Goal: Information Seeking & Learning: Learn about a topic

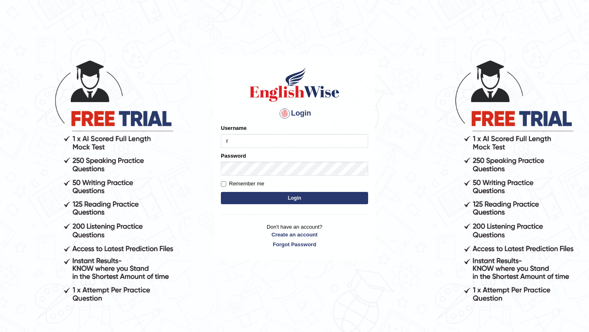
type input "Ridhima1"
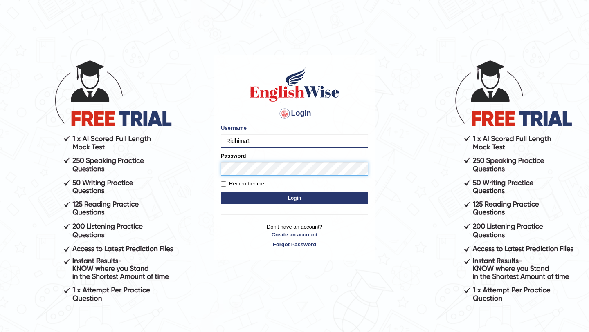
click at [221, 192] on button "Login" at bounding box center [294, 198] width 147 height 12
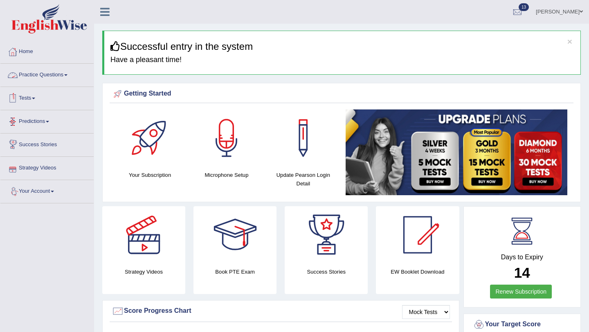
click at [43, 89] on link "Tests" at bounding box center [46, 97] width 93 height 20
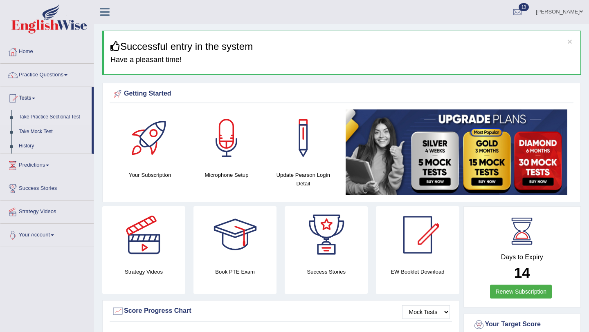
click at [40, 117] on link "Take Practice Sectional Test" at bounding box center [53, 117] width 76 height 15
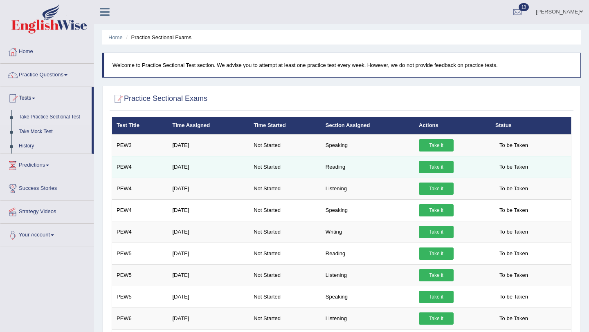
click at [432, 166] on link "Take it" at bounding box center [436, 167] width 35 height 12
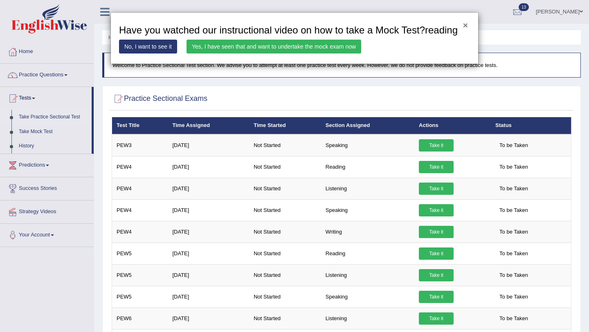
click at [463, 24] on button "×" at bounding box center [465, 25] width 5 height 9
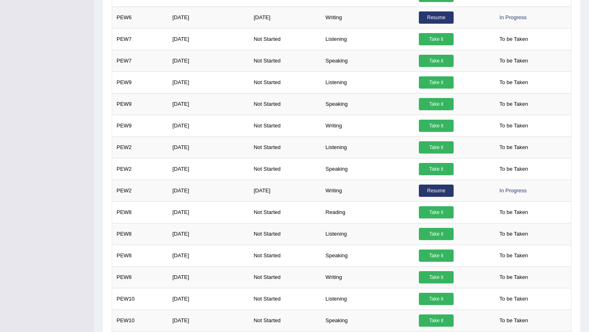
scroll to position [429, 0]
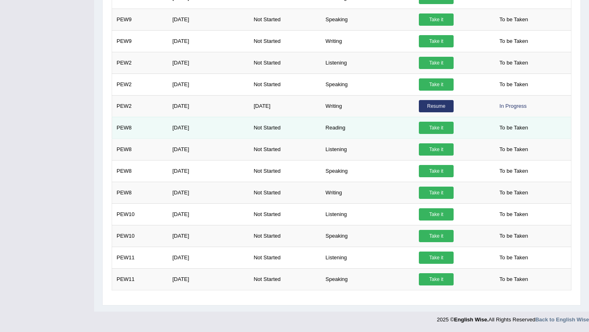
click at [434, 126] on link "Take it" at bounding box center [436, 128] width 35 height 12
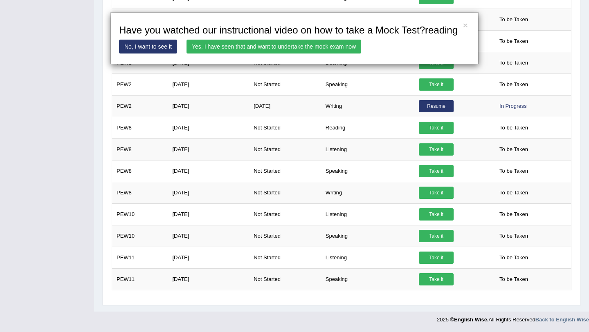
click at [331, 54] on link "Yes, I have seen that and want to undertake the mock exam now" at bounding box center [273, 47] width 175 height 14
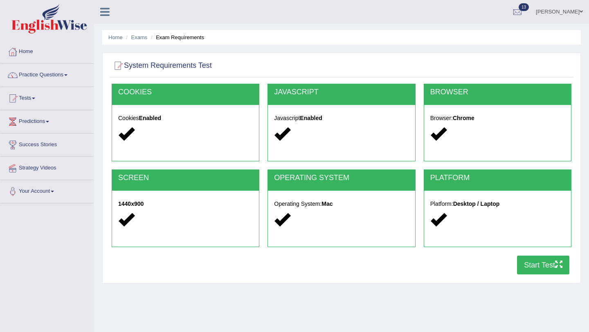
click at [542, 268] on button "Start Test" at bounding box center [543, 265] width 52 height 19
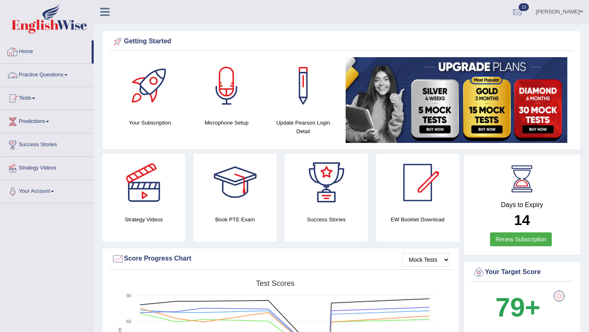
click at [31, 49] on link "Home" at bounding box center [45, 50] width 91 height 20
click at [35, 99] on span at bounding box center [33, 99] width 3 height 2
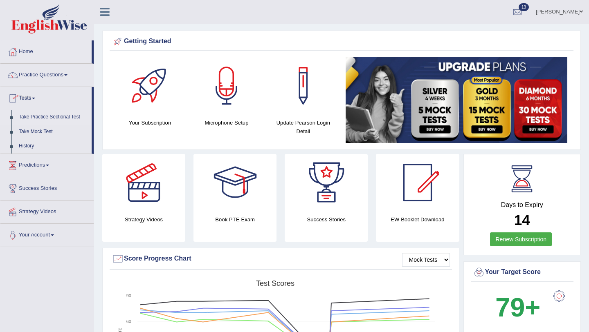
click at [45, 116] on link "Take Practice Sectional Test" at bounding box center [53, 117] width 76 height 15
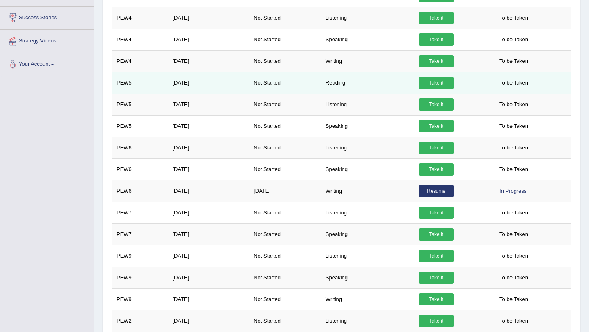
scroll to position [170, 0]
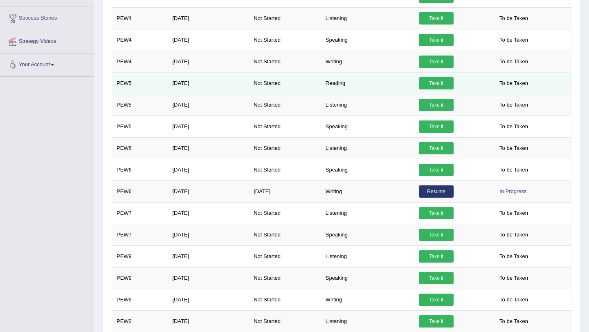
click at [428, 80] on link "Take it" at bounding box center [436, 83] width 35 height 12
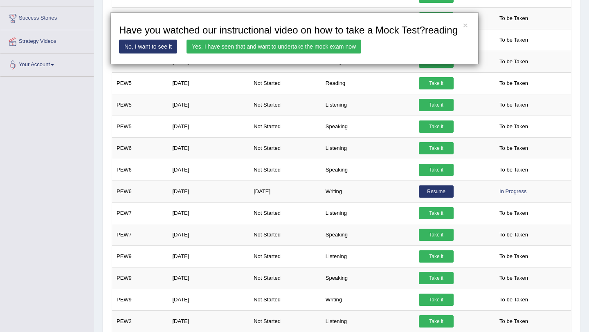
click at [323, 54] on link "Yes, I have seen that and want to undertake the mock exam now" at bounding box center [273, 47] width 175 height 14
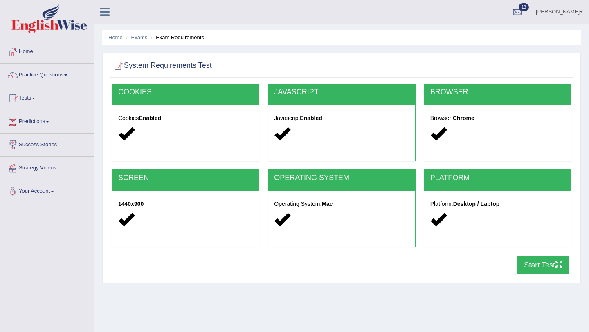
click at [557, 272] on button "Start Test" at bounding box center [543, 265] width 52 height 19
click at [40, 56] on link "Home" at bounding box center [46, 50] width 93 height 20
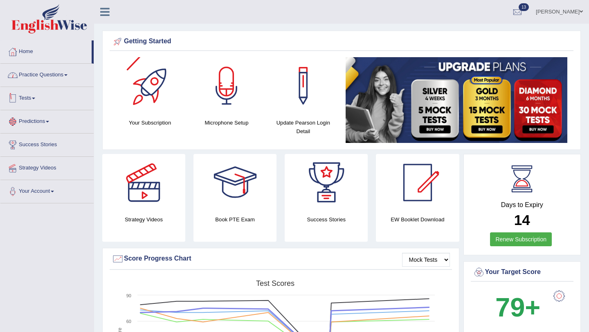
click at [65, 75] on link "Practice Questions" at bounding box center [46, 74] width 93 height 20
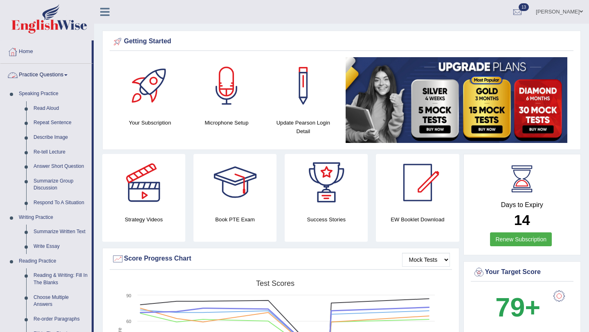
click at [65, 75] on link "Practice Questions" at bounding box center [45, 74] width 91 height 20
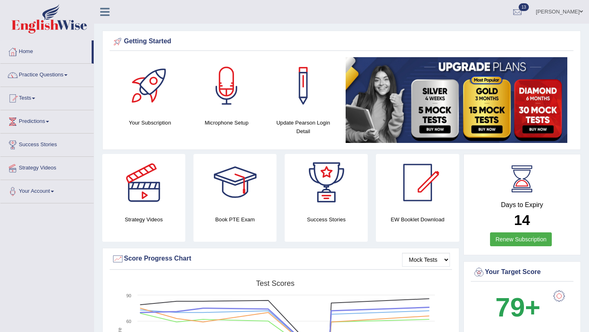
click at [47, 106] on link "Tests" at bounding box center [46, 97] width 93 height 20
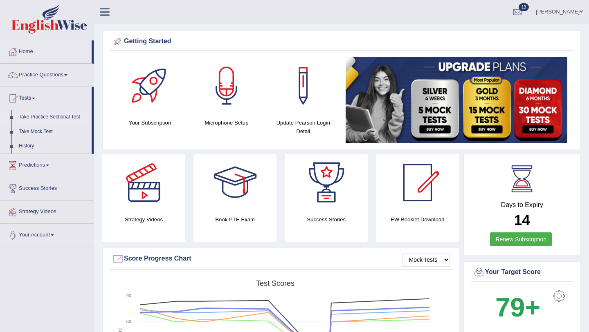
click at [57, 118] on link "Take Practice Sectional Test" at bounding box center [53, 117] width 76 height 15
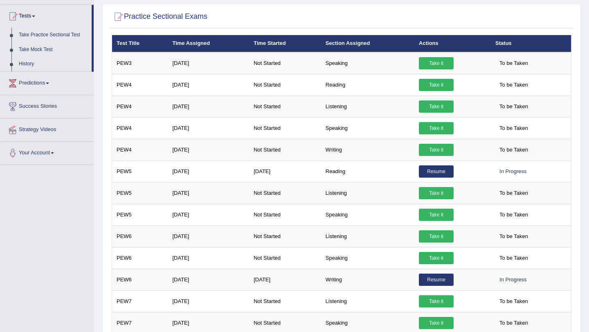
scroll to position [80, 0]
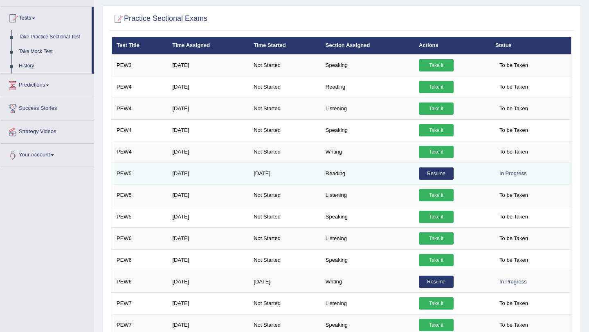
click at [430, 172] on link "Resume" at bounding box center [436, 174] width 35 height 12
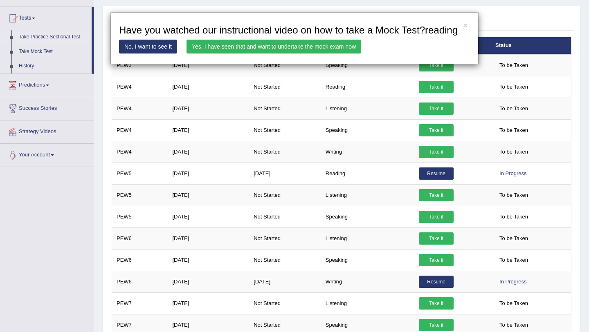
click at [341, 54] on link "Yes, I have seen that and want to undertake the mock exam now" at bounding box center [273, 47] width 175 height 14
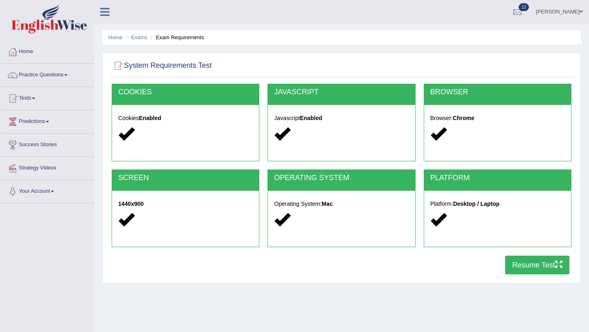
click at [526, 262] on button "Resume Test" at bounding box center [537, 265] width 64 height 19
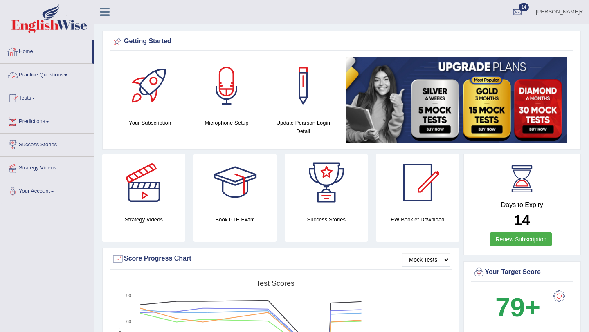
click at [29, 50] on link "Home" at bounding box center [45, 50] width 91 height 20
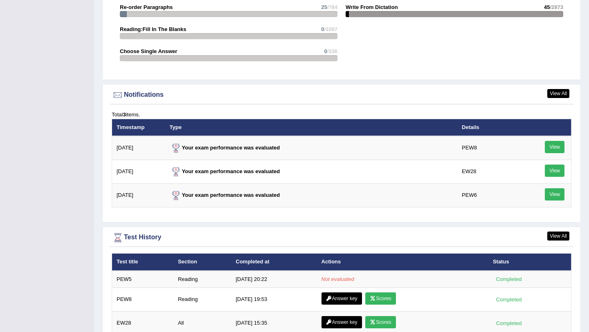
scroll to position [960, 0]
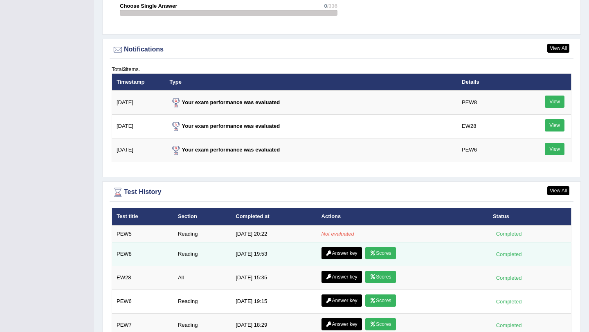
click at [343, 255] on link "Answer key" at bounding box center [341, 253] width 40 height 12
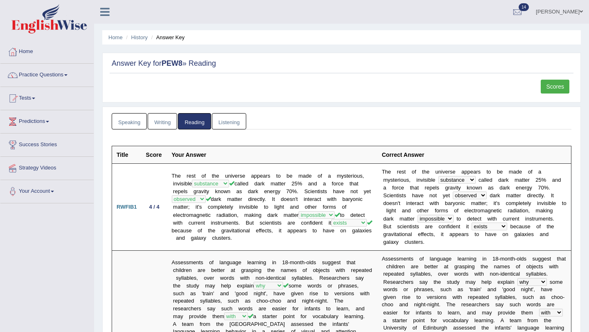
click at [551, 87] on link "Scores" at bounding box center [554, 87] width 29 height 14
click at [48, 54] on link "Home" at bounding box center [46, 50] width 93 height 20
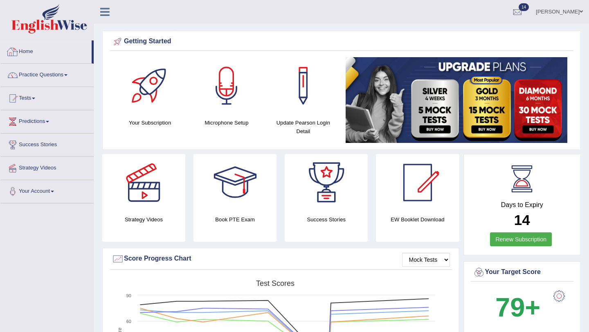
click at [36, 54] on link "Home" at bounding box center [45, 50] width 91 height 20
click at [35, 98] on span at bounding box center [33, 99] width 3 height 2
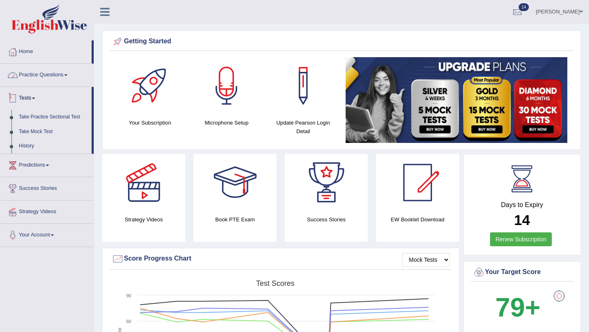
click at [54, 74] on link "Practice Questions" at bounding box center [46, 74] width 93 height 20
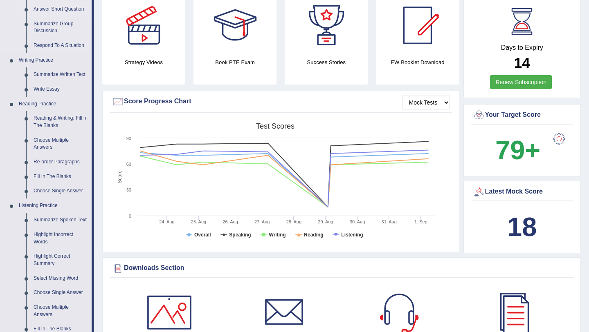
scroll to position [159, 0]
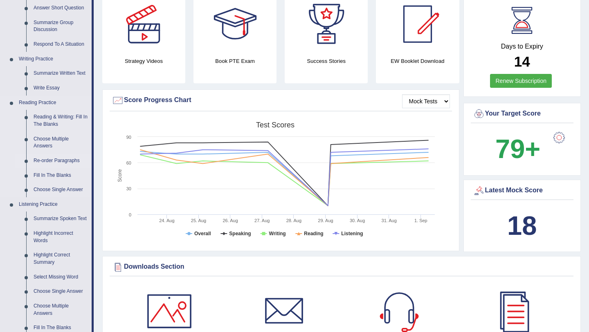
click at [60, 160] on link "Re-order Paragraphs" at bounding box center [61, 161] width 62 height 15
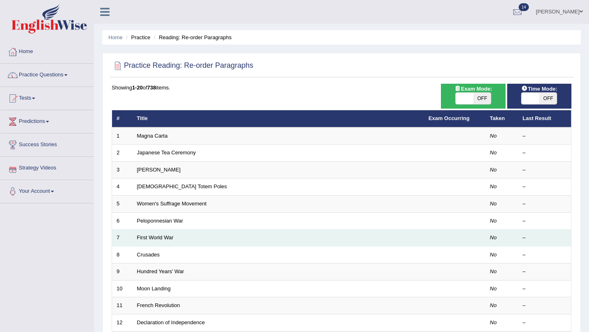
scroll to position [209, 0]
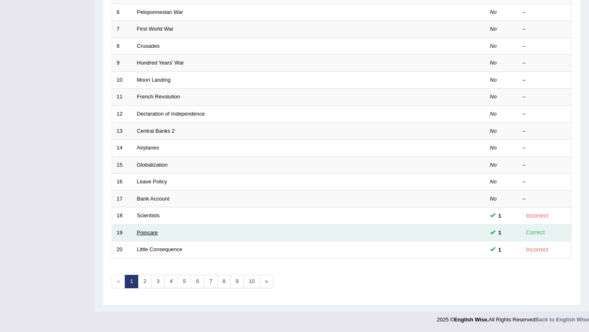
click at [156, 233] on link "Poincare" at bounding box center [147, 233] width 21 height 6
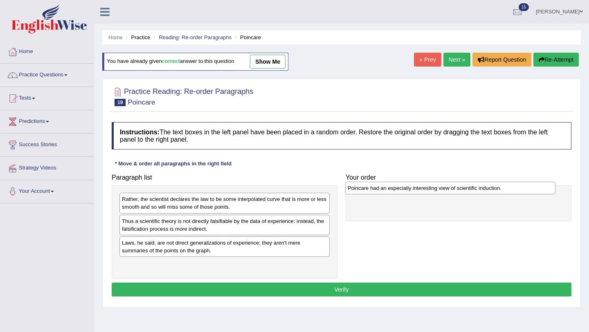
drag, startPoint x: 163, startPoint y: 224, endPoint x: 388, endPoint y: 190, distance: 227.7
click at [389, 190] on div "Poincare had an especially interesting view of scientific induction." at bounding box center [450, 188] width 210 height 13
drag, startPoint x: 183, startPoint y: 251, endPoint x: 238, endPoint y: 239, distance: 56.4
click at [184, 251] on div "Laws, he said, are not direct generalizations of experience; they aren't mere s…" at bounding box center [224, 247] width 210 height 20
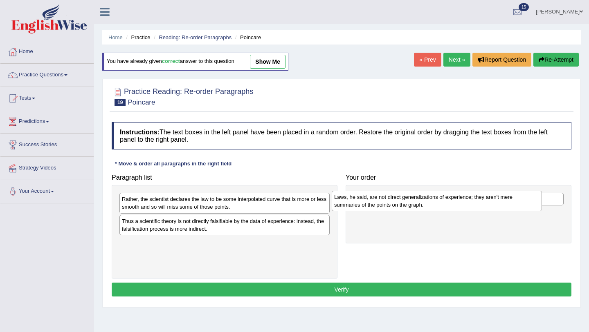
drag, startPoint x: 263, startPoint y: 246, endPoint x: 475, endPoint y: 200, distance: 217.1
click at [475, 200] on div "Laws, he said, are not direct generalizations of experience; they aren't mere s…" at bounding box center [436, 201] width 210 height 20
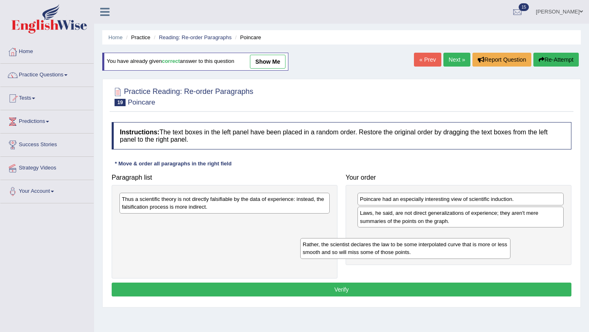
drag, startPoint x: 152, startPoint y: 204, endPoint x: 335, endPoint y: 247, distance: 187.8
click at [335, 247] on div "Rather, the scientist declares the law to be some interpolated curve that is mo…" at bounding box center [405, 248] width 210 height 20
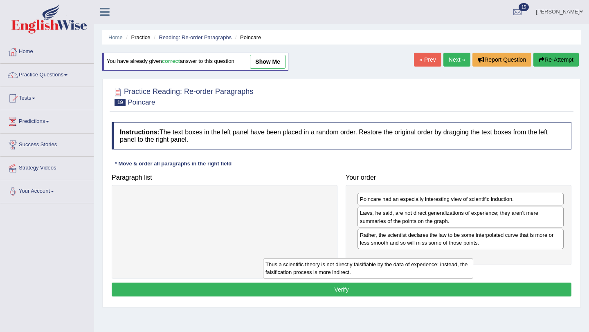
drag, startPoint x: 185, startPoint y: 208, endPoint x: 328, endPoint y: 273, distance: 157.7
click at [328, 273] on div "Thus a scientific theory is not directly falsifiable by the data of experience:…" at bounding box center [368, 268] width 210 height 20
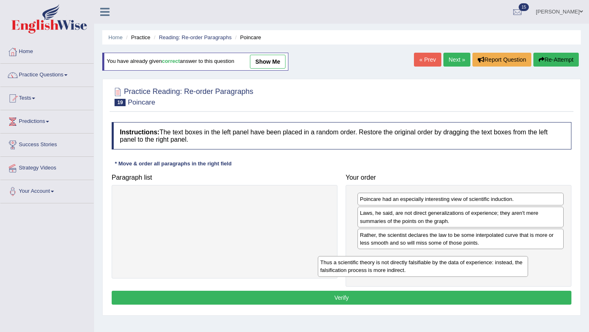
drag, startPoint x: 127, startPoint y: 203, endPoint x: 325, endPoint y: 265, distance: 207.9
click at [325, 265] on div "Thus a scientific theory is not directly falsifiable by the data of experience:…" at bounding box center [423, 266] width 210 height 20
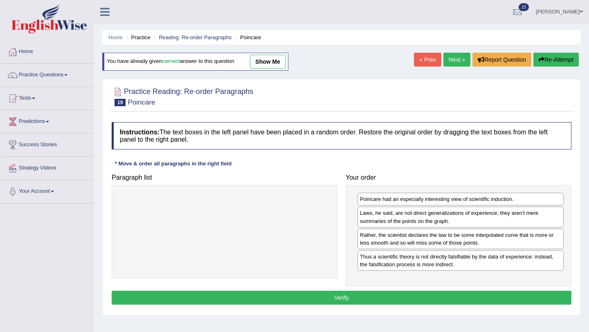
click at [313, 297] on button "Verify" at bounding box center [341, 298] width 459 height 14
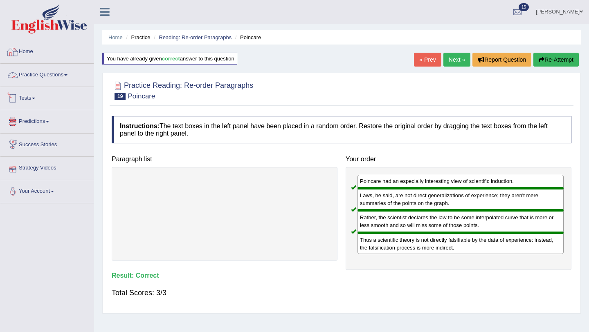
click at [54, 71] on link "Practice Questions" at bounding box center [46, 74] width 93 height 20
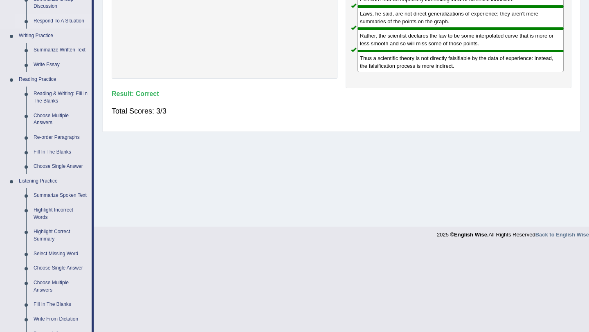
scroll to position [182, 0]
click at [66, 138] on link "Re-order Paragraphs" at bounding box center [61, 137] width 62 height 15
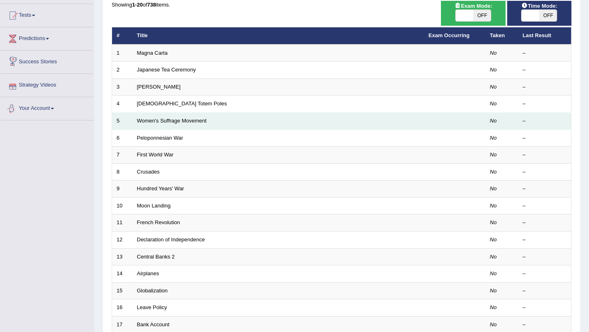
scroll to position [209, 0]
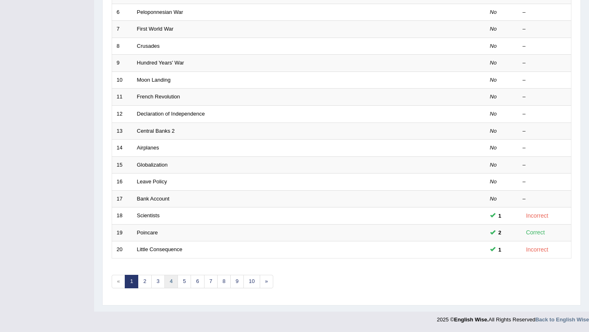
click at [175, 285] on link "4" at bounding box center [170, 281] width 13 height 13
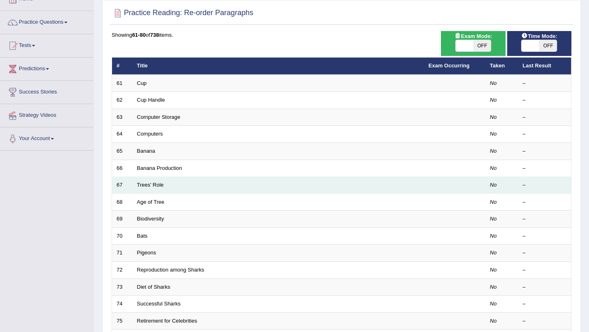
scroll to position [56, 0]
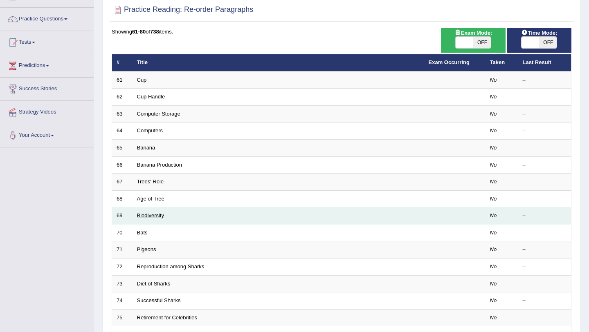
click at [156, 216] on link "Biodiversity" at bounding box center [150, 216] width 27 height 6
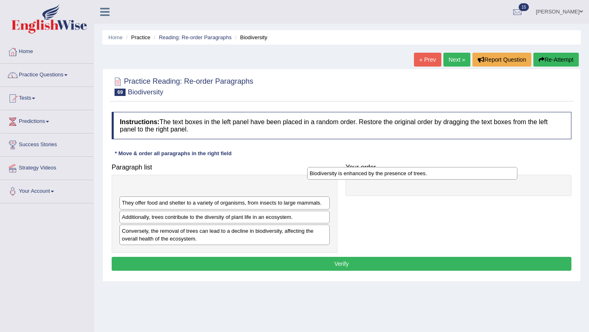
drag, startPoint x: 207, startPoint y: 191, endPoint x: 396, endPoint y: 177, distance: 189.0
click at [396, 177] on div "Biodiversity is enhanced by the presence of trees." at bounding box center [412, 173] width 210 height 13
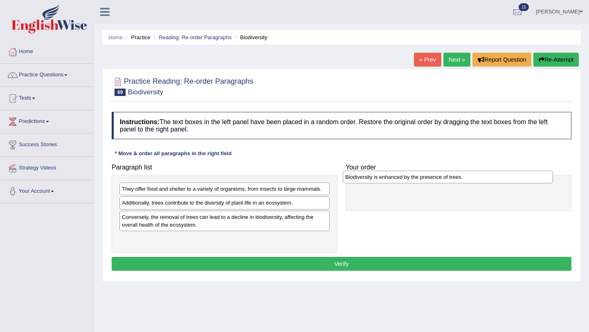
drag, startPoint x: 146, startPoint y: 190, endPoint x: 369, endPoint y: 177, distance: 223.5
click at [369, 178] on div "Biodiversity is enhanced by the presence of trees." at bounding box center [448, 177] width 210 height 13
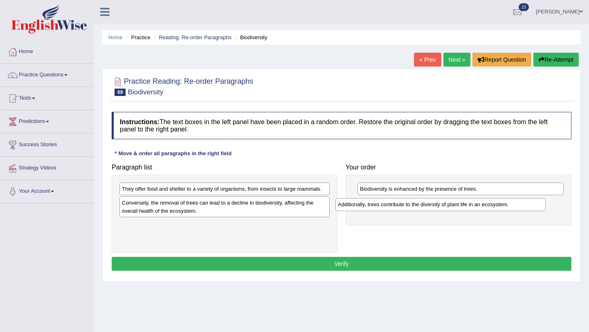
drag, startPoint x: 155, startPoint y: 206, endPoint x: 370, endPoint y: 207, distance: 214.6
click at [370, 207] on div "Additionally, trees contribute to the diversity of plant life in an ecosystem." at bounding box center [440, 204] width 210 height 13
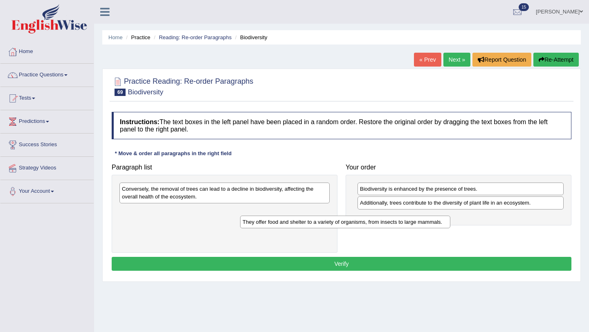
drag, startPoint x: 244, startPoint y: 192, endPoint x: 364, endPoint y: 225, distance: 124.1
click at [365, 225] on div "They offer food and shelter to a variety of organisms, from insects to large ma…" at bounding box center [345, 222] width 210 height 13
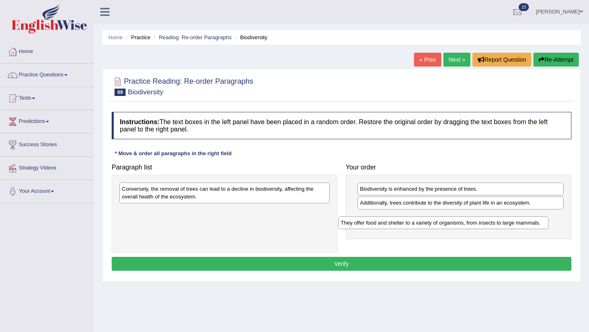
drag, startPoint x: 195, startPoint y: 213, endPoint x: 419, endPoint y: 226, distance: 223.9
click at [419, 226] on div "They offer food and shelter to a variety of organisms, from insects to large ma…" at bounding box center [443, 223] width 210 height 13
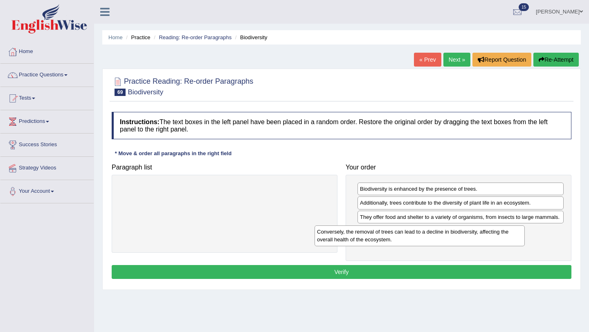
drag, startPoint x: 264, startPoint y: 191, endPoint x: 459, endPoint y: 234, distance: 199.6
click at [459, 234] on div "Conversely, the removal of trees can lead to a decline in biodiversity, affecti…" at bounding box center [419, 236] width 210 height 20
click at [444, 272] on button "Verify" at bounding box center [341, 272] width 459 height 14
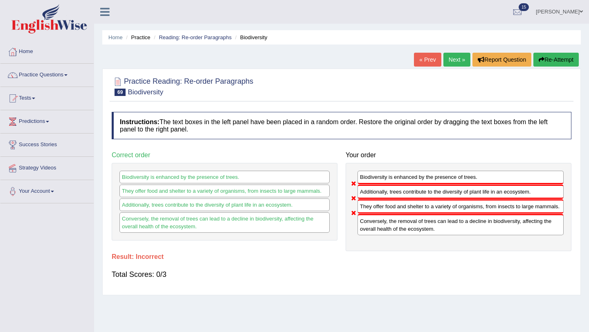
click at [564, 59] on button "Re-Attempt" at bounding box center [555, 60] width 45 height 14
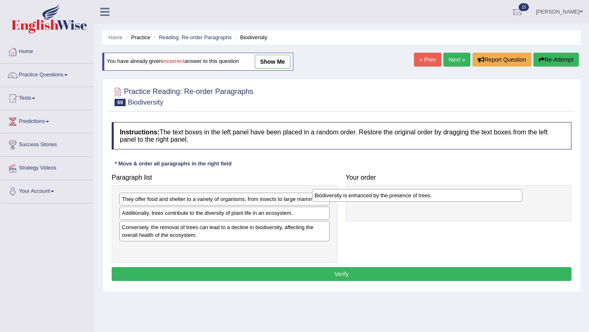
drag, startPoint x: 196, startPoint y: 199, endPoint x: 389, endPoint y: 194, distance: 192.6
click at [389, 195] on div "Biodiversity is enhanced by the presence of trees." at bounding box center [417, 195] width 210 height 13
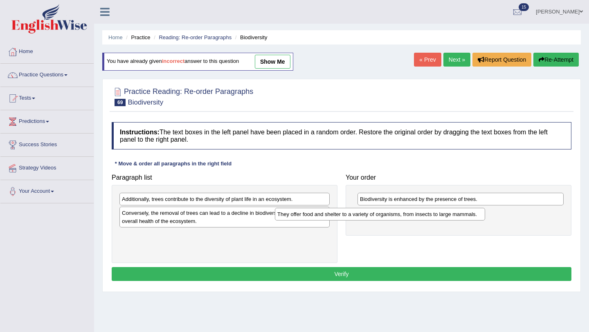
drag, startPoint x: 229, startPoint y: 198, endPoint x: 383, endPoint y: 213, distance: 155.2
click at [383, 213] on div "They offer food and shelter to a variety of organisms, from insects to large ma…" at bounding box center [380, 214] width 210 height 13
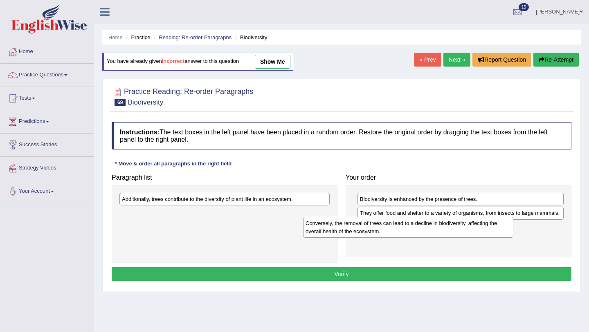
drag, startPoint x: 210, startPoint y: 219, endPoint x: 393, endPoint y: 229, distance: 183.8
click at [393, 229] on div "Conversely, the removal of trees can lead to a decline in biodiversity, affecti…" at bounding box center [408, 227] width 210 height 20
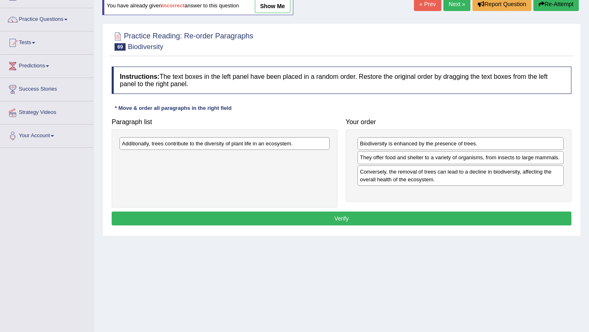
scroll to position [56, 0]
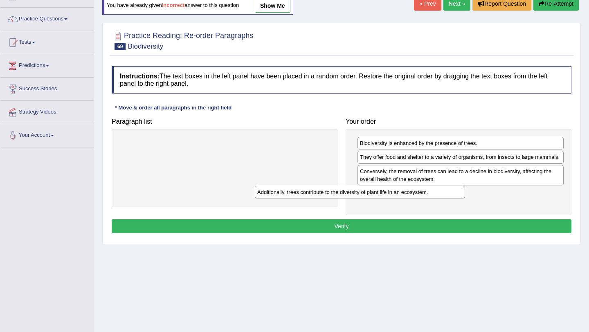
drag, startPoint x: 225, startPoint y: 140, endPoint x: 360, endPoint y: 188, distance: 143.2
click at [360, 188] on div "Additionally, trees contribute to the diversity of plant life in an ecosystem." at bounding box center [360, 192] width 210 height 13
click at [427, 227] on button "Verify" at bounding box center [341, 226] width 459 height 14
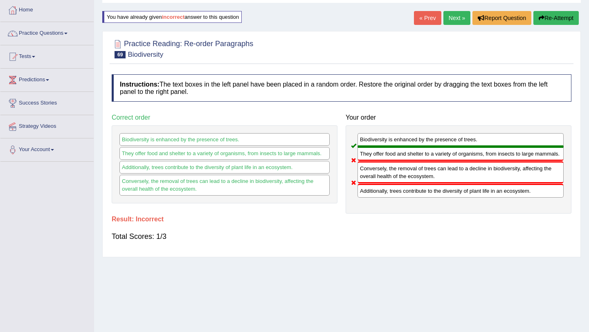
scroll to position [0, 0]
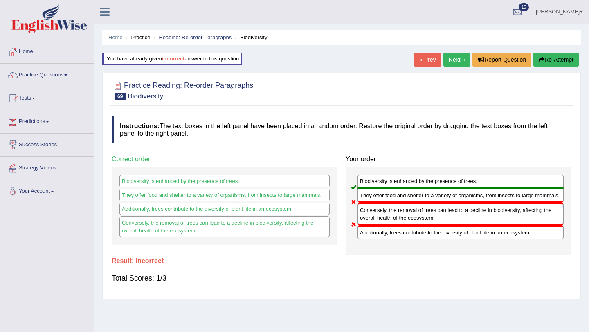
click at [27, 54] on link "Home" at bounding box center [46, 50] width 93 height 20
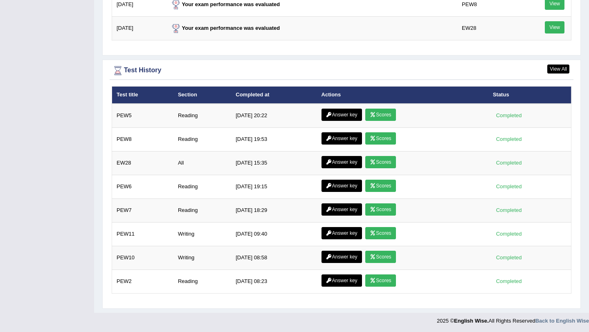
scroll to position [1084, 0]
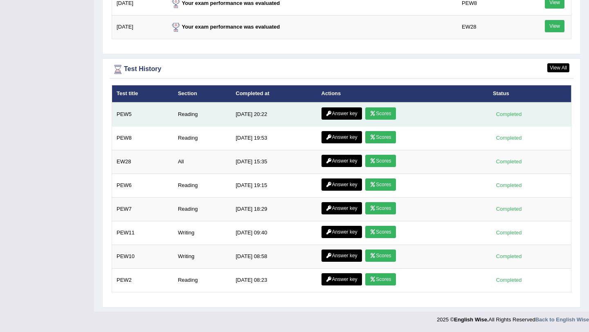
click at [356, 111] on link "Answer key" at bounding box center [341, 113] width 40 height 12
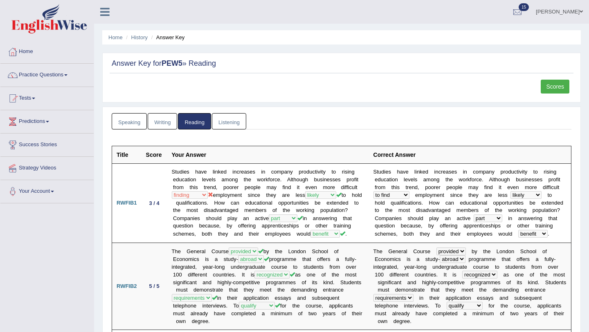
click at [549, 90] on link "Scores" at bounding box center [554, 87] width 29 height 14
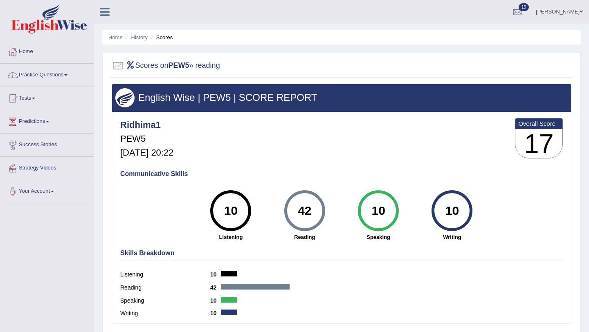
click at [32, 54] on link "Home" at bounding box center [46, 50] width 93 height 20
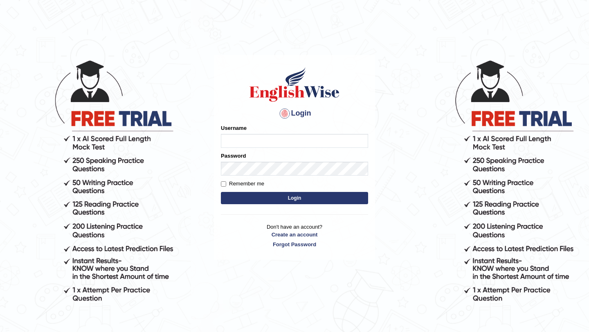
click at [261, 141] on input "Username" at bounding box center [294, 141] width 147 height 14
type input "Ridhima1"
click at [242, 177] on form "Please fix the following errors: Username Ridhima1 Password Remember me Login" at bounding box center [294, 165] width 147 height 82
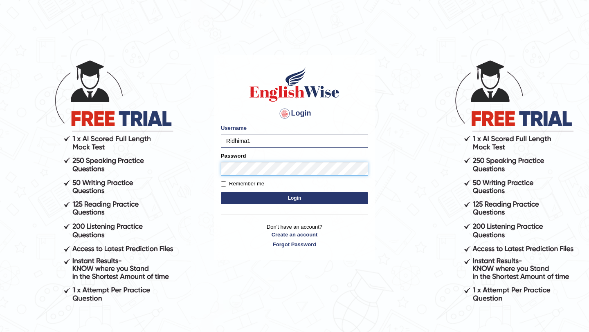
click at [221, 192] on button "Login" at bounding box center [294, 198] width 147 height 12
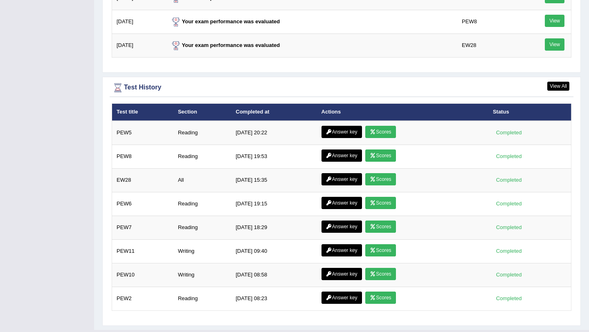
scroll to position [1136, 0]
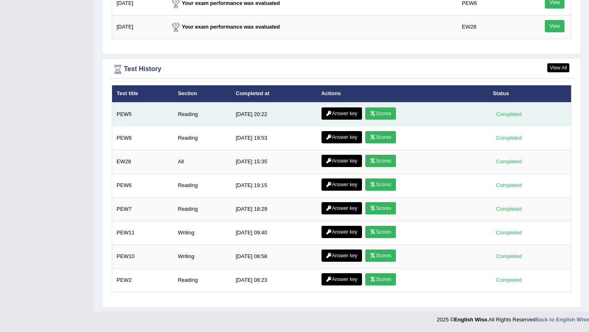
click at [383, 111] on link "Scores" at bounding box center [380, 113] width 30 height 12
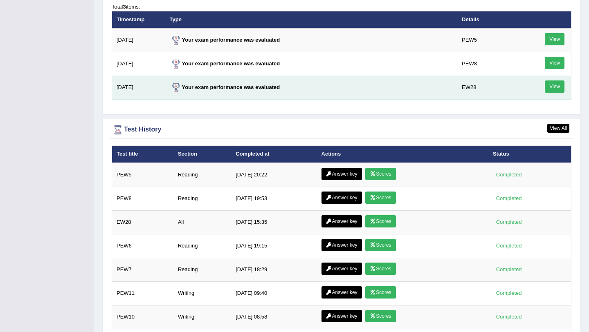
scroll to position [1043, 0]
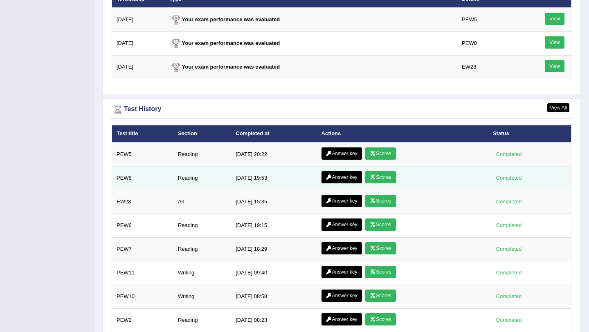
click at [378, 178] on link "Scores" at bounding box center [380, 177] width 30 height 12
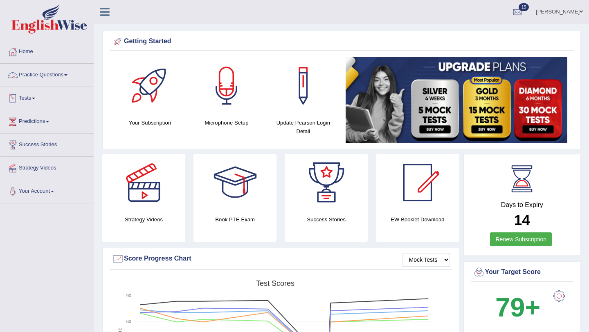
click at [45, 74] on link "Practice Questions" at bounding box center [46, 74] width 93 height 20
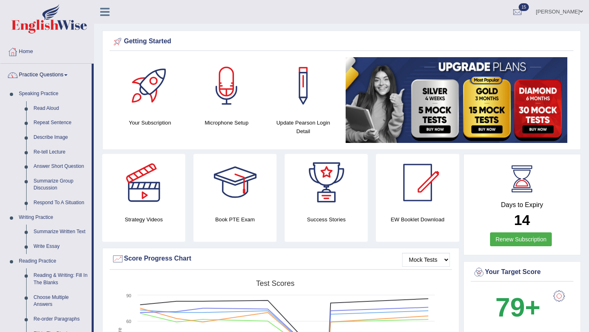
click at [45, 74] on link "Practice Questions" at bounding box center [45, 74] width 91 height 20
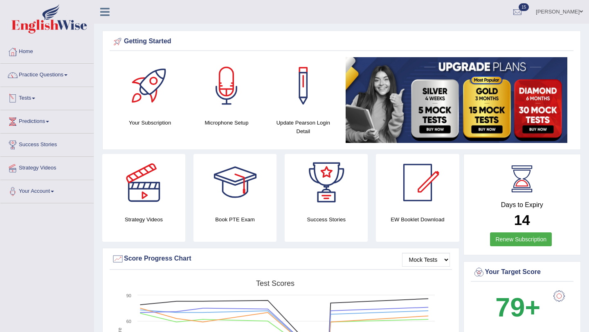
click at [48, 98] on link "Tests" at bounding box center [46, 97] width 93 height 20
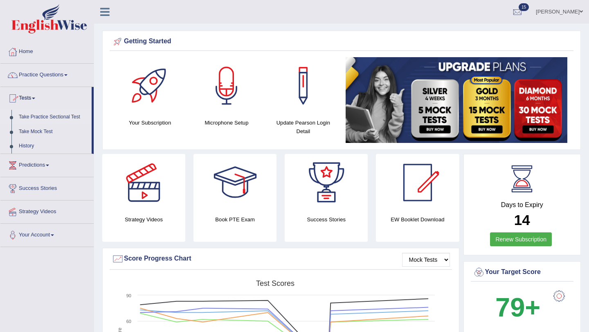
click at [49, 118] on link "Take Practice Sectional Test" at bounding box center [53, 117] width 76 height 15
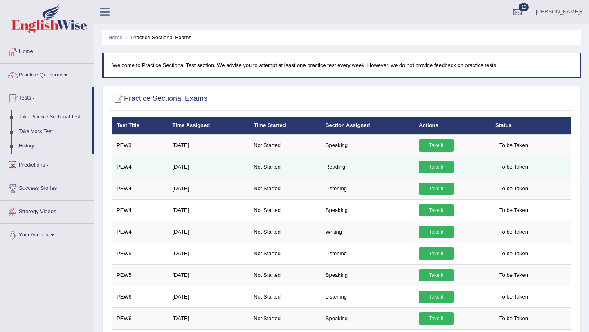
click at [430, 168] on link "Take it" at bounding box center [436, 167] width 35 height 12
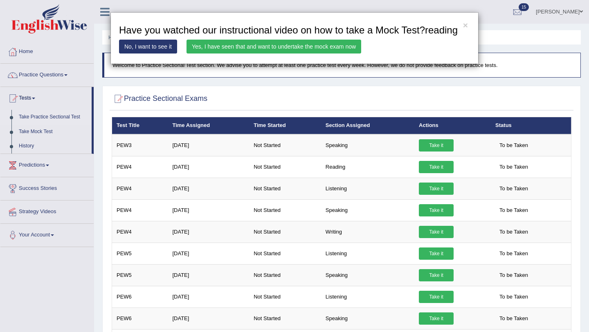
click at [295, 54] on link "Yes, I have seen that and want to undertake the mock exam now" at bounding box center [273, 47] width 175 height 14
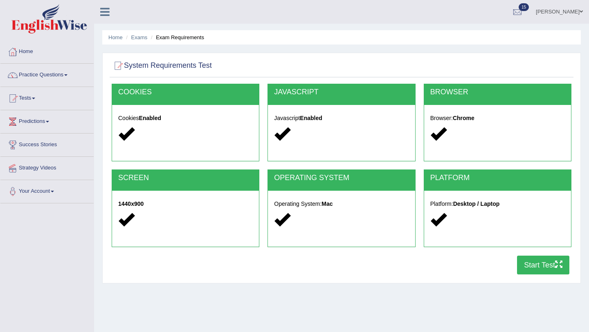
click at [536, 269] on button "Start Test" at bounding box center [543, 265] width 52 height 19
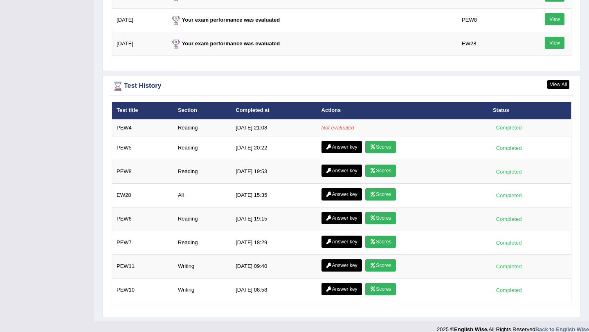
scroll to position [1061, 0]
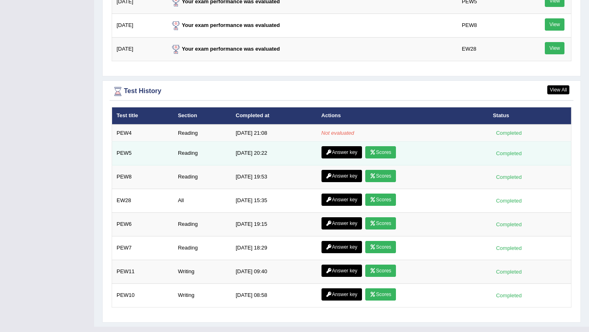
click at [344, 155] on link "Answer key" at bounding box center [341, 152] width 40 height 12
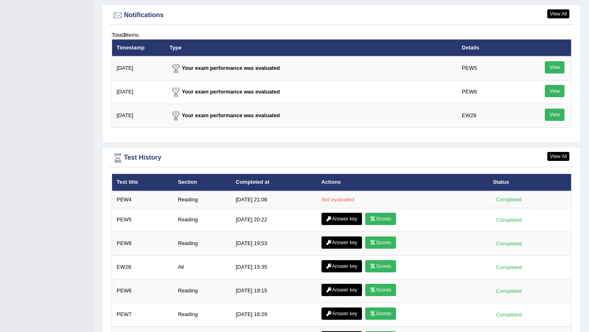
scroll to position [1077, 0]
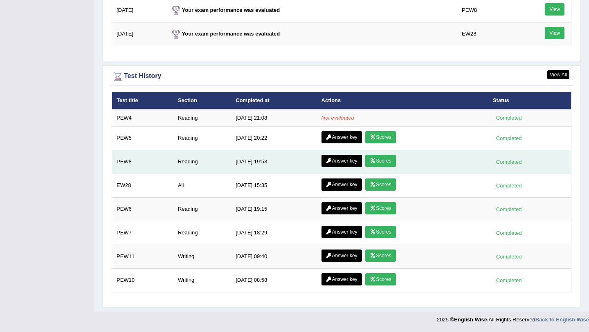
click at [388, 160] on link "Scores" at bounding box center [380, 161] width 30 height 12
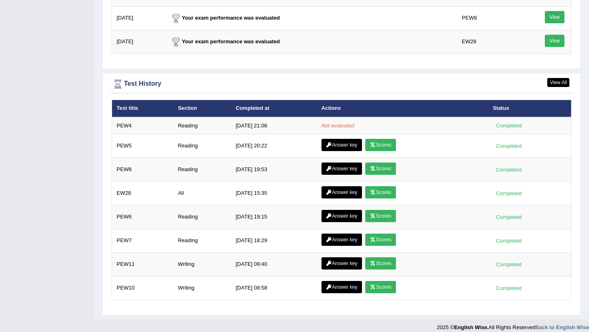
scroll to position [1077, 0]
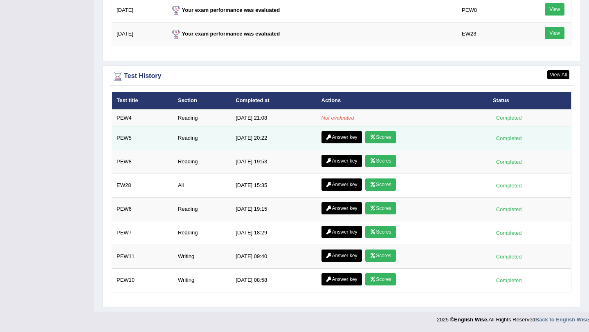
click at [390, 138] on link "Scores" at bounding box center [380, 137] width 30 height 12
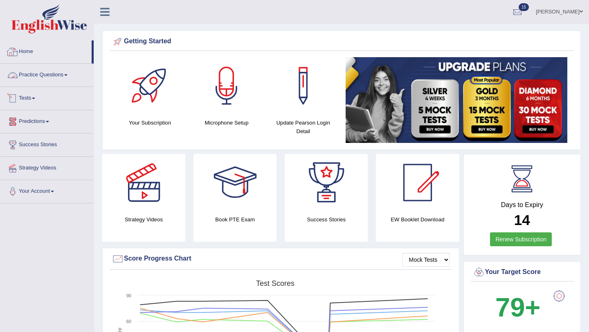
click at [38, 49] on link "Home" at bounding box center [45, 50] width 91 height 20
click at [25, 50] on link "Home" at bounding box center [45, 50] width 91 height 20
click at [26, 56] on link "Home" at bounding box center [45, 50] width 91 height 20
click at [36, 48] on link "Home" at bounding box center [45, 50] width 91 height 20
click at [37, 49] on link "Home" at bounding box center [45, 50] width 91 height 20
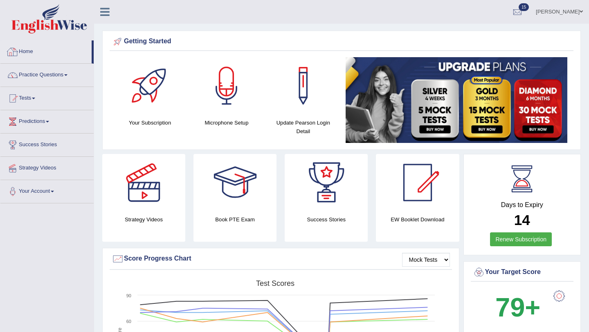
click at [29, 54] on link "Home" at bounding box center [45, 50] width 91 height 20
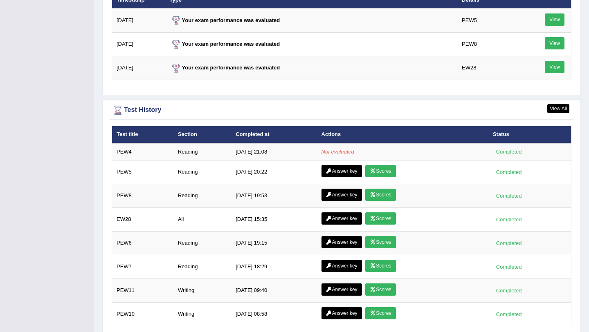
scroll to position [1051, 0]
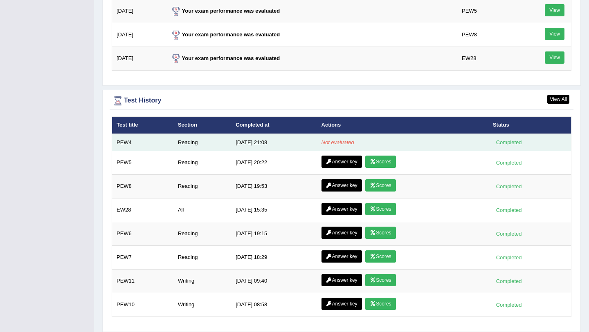
click at [186, 143] on td "Reading" at bounding box center [202, 142] width 58 height 17
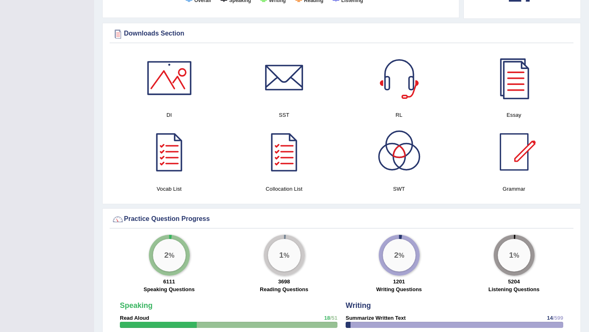
scroll to position [0, 0]
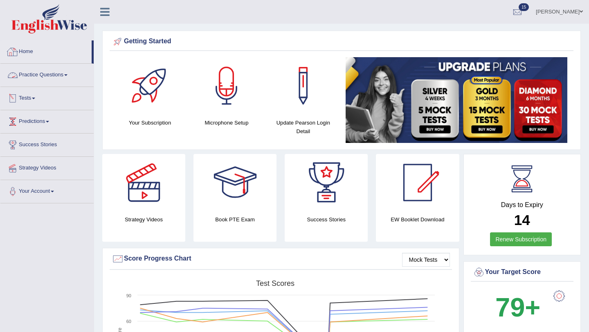
click at [37, 52] on link "Home" at bounding box center [45, 50] width 91 height 20
click at [22, 51] on link "Home" at bounding box center [45, 50] width 91 height 20
click at [34, 54] on link "Home" at bounding box center [45, 50] width 91 height 20
click at [48, 83] on link "Practice Questions" at bounding box center [46, 74] width 93 height 20
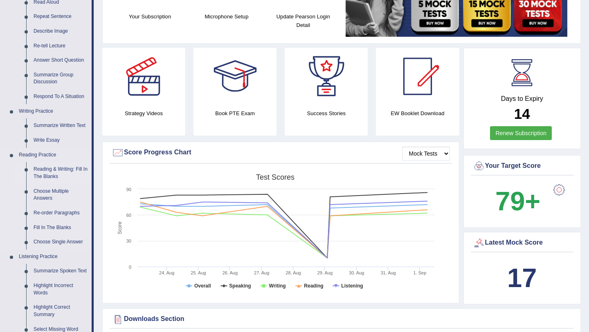
scroll to position [114, 0]
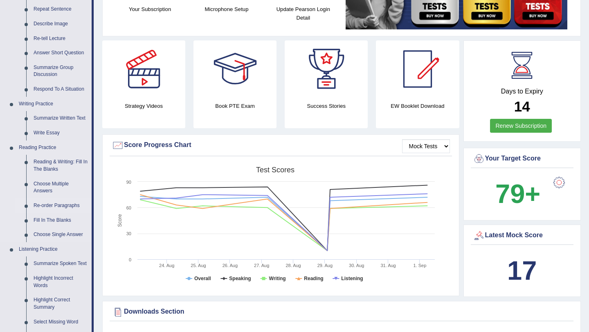
click at [52, 208] on link "Re-order Paragraphs" at bounding box center [61, 206] width 62 height 15
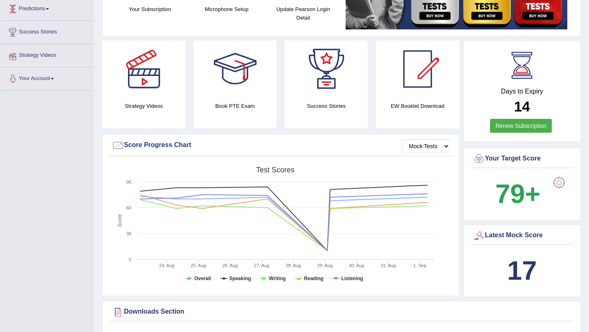
scroll to position [115, 0]
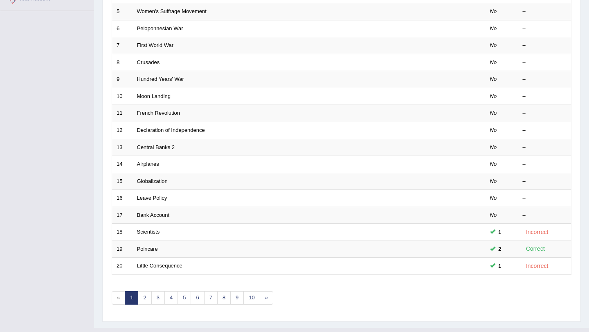
scroll to position [209, 0]
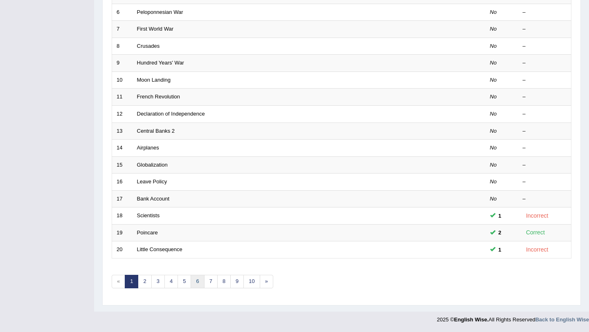
click at [200, 282] on link "6" at bounding box center [196, 281] width 13 height 13
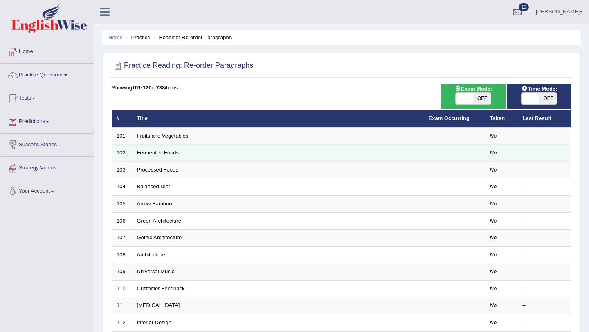
click at [172, 151] on link "Fermented Foods" at bounding box center [158, 153] width 42 height 6
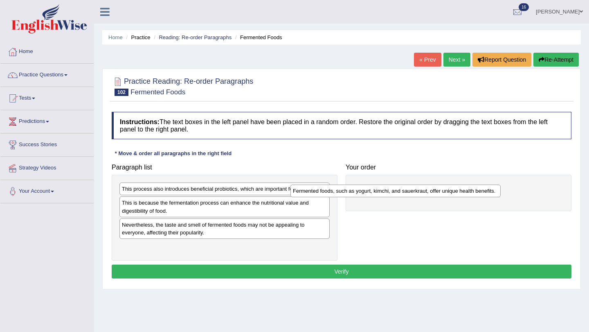
drag, startPoint x: 174, startPoint y: 250, endPoint x: 345, endPoint y: 194, distance: 179.8
click at [345, 194] on div "Fermented foods, such as yogurt, kimchi, and sauerkraut, offer unique health be…" at bounding box center [395, 191] width 210 height 13
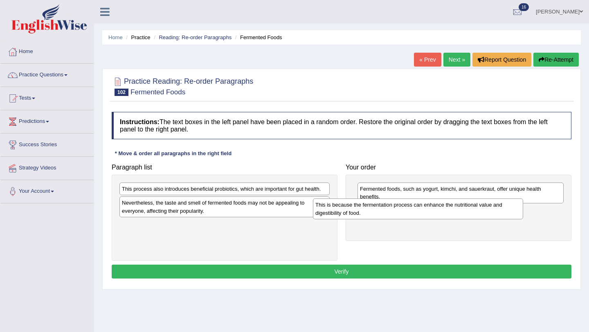
drag, startPoint x: 204, startPoint y: 206, endPoint x: 398, endPoint y: 208, distance: 193.3
click at [398, 208] on div "This is because the fermentation process can enhance the nutritional value and …" at bounding box center [418, 209] width 210 height 20
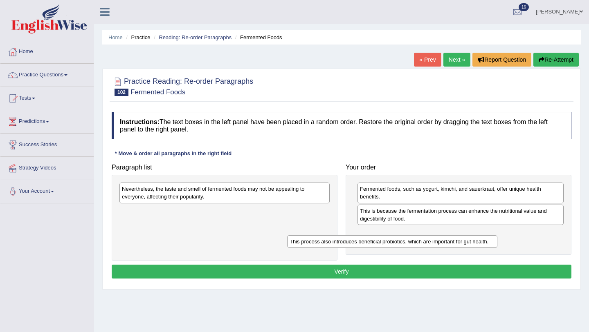
drag, startPoint x: 228, startPoint y: 189, endPoint x: 396, endPoint y: 240, distance: 175.3
click at [396, 241] on div "This process also introduces beneficial probiotics, which are important for gut…" at bounding box center [392, 241] width 210 height 13
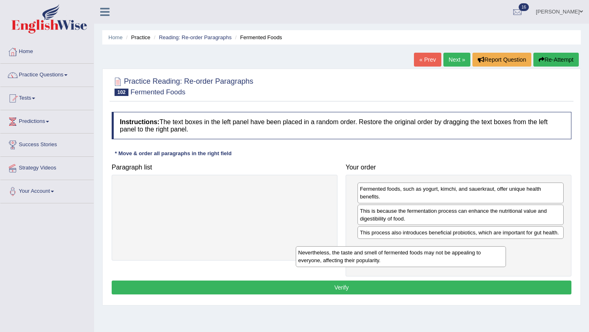
drag, startPoint x: 244, startPoint y: 191, endPoint x: 421, endPoint y: 255, distance: 187.9
click at [421, 255] on div "Nevertheless, the taste and smell of fermented foods may not be appealing to ev…" at bounding box center [401, 256] width 210 height 20
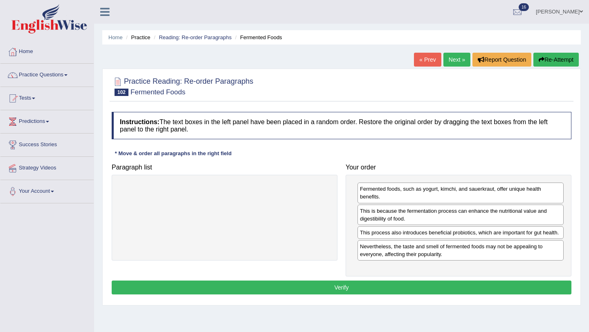
click at [372, 295] on button "Verify" at bounding box center [341, 288] width 459 height 14
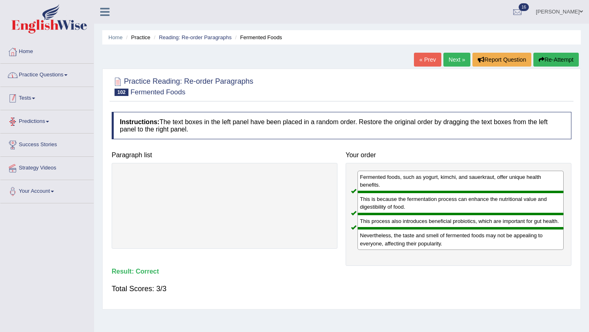
click at [64, 81] on link "Practice Questions" at bounding box center [46, 74] width 93 height 20
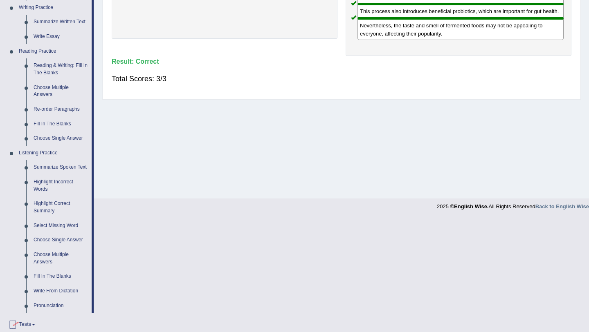
scroll to position [217, 0]
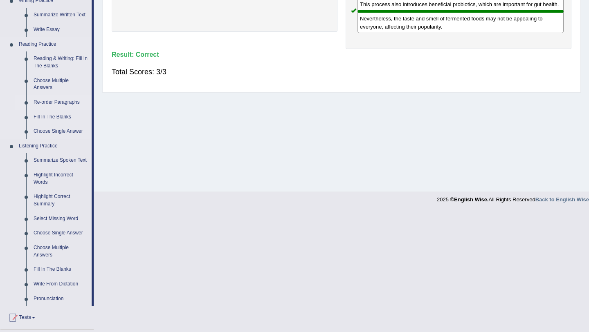
click at [67, 105] on link "Re-order Paragraphs" at bounding box center [61, 102] width 62 height 15
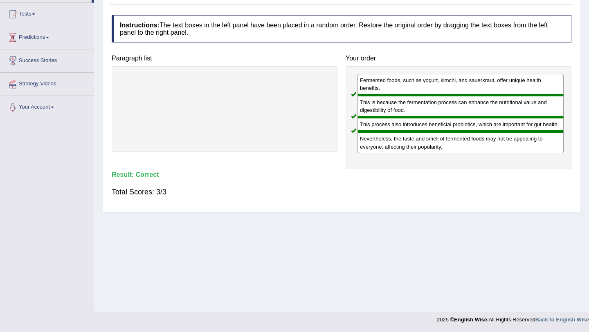
scroll to position [96, 0]
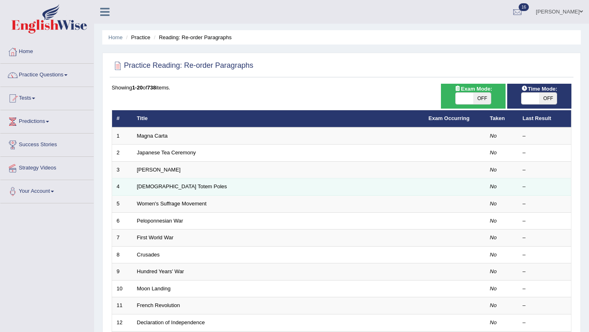
click at [213, 190] on td "[DEMOGRAPHIC_DATA] Totem Poles" at bounding box center [277, 187] width 291 height 17
click at [169, 188] on link "[DEMOGRAPHIC_DATA] Totem Poles" at bounding box center [182, 187] width 90 height 6
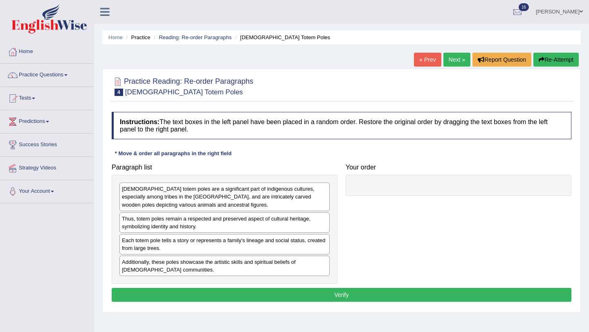
click at [168, 215] on div "Thus, totem poles remain a respected and preserved aspect of cultural heritage,…" at bounding box center [224, 223] width 210 height 20
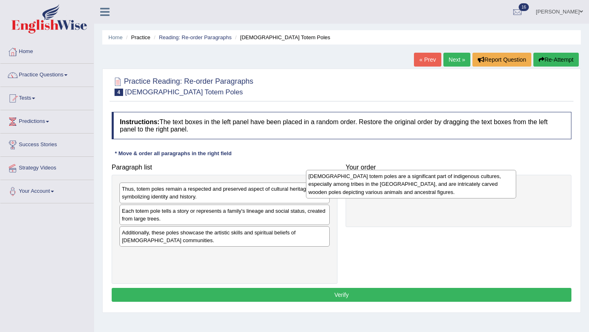
drag, startPoint x: 203, startPoint y: 197, endPoint x: 388, endPoint y: 183, distance: 186.1
click at [389, 183] on div "[DEMOGRAPHIC_DATA] totem poles are a significant part of indigenous cultures, e…" at bounding box center [411, 184] width 210 height 28
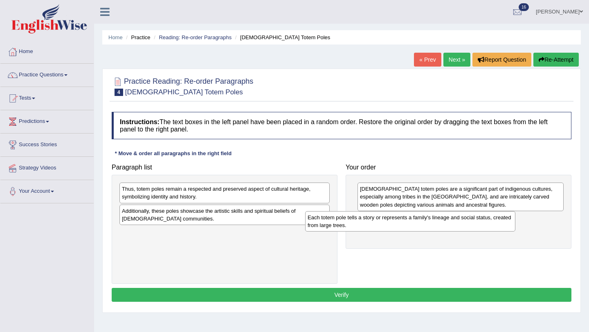
drag, startPoint x: 182, startPoint y: 214, endPoint x: 367, endPoint y: 220, distance: 185.3
click at [367, 220] on div "Each totem pole tells a story or represents a family's lineage and social statu…" at bounding box center [410, 221] width 210 height 20
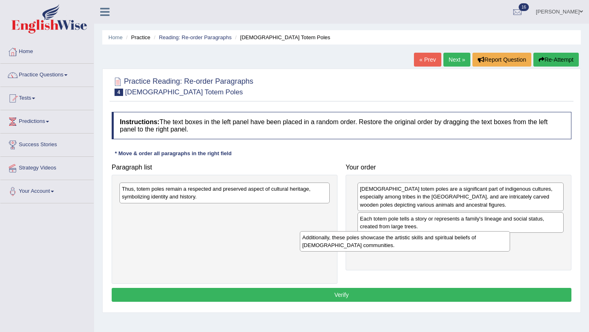
drag, startPoint x: 233, startPoint y: 214, endPoint x: 413, endPoint y: 240, distance: 182.1
click at [414, 240] on div "Additionally, these poles showcase the artistic skills and spiritual beliefs of…" at bounding box center [405, 241] width 210 height 20
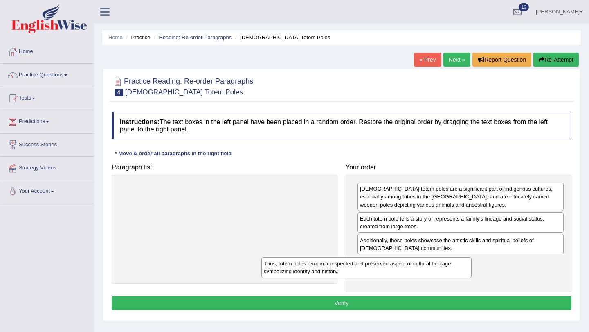
drag, startPoint x: 230, startPoint y: 188, endPoint x: 373, endPoint y: 263, distance: 160.9
click at [373, 263] on div "Thus, totem poles remain a respected and preserved aspect of cultural heritage,…" at bounding box center [366, 267] width 210 height 20
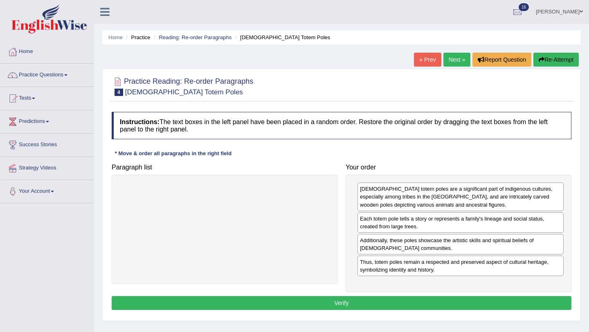
click at [423, 304] on button "Verify" at bounding box center [341, 303] width 459 height 14
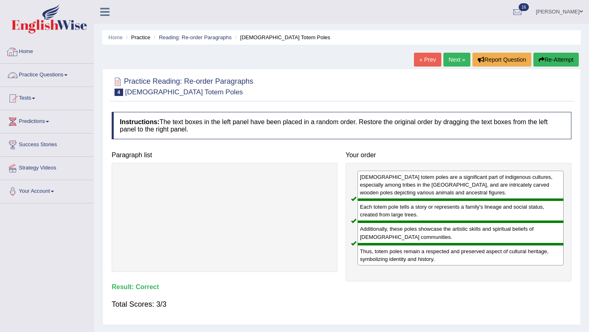
click at [30, 55] on link "Home" at bounding box center [46, 50] width 93 height 20
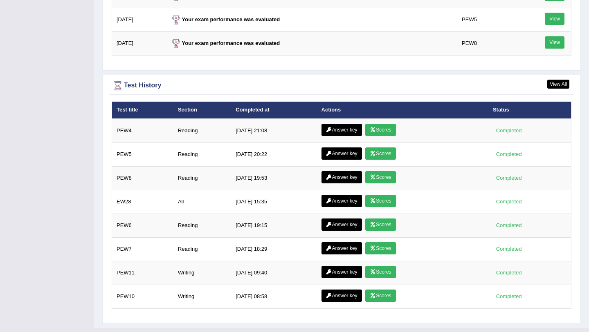
scroll to position [1084, 0]
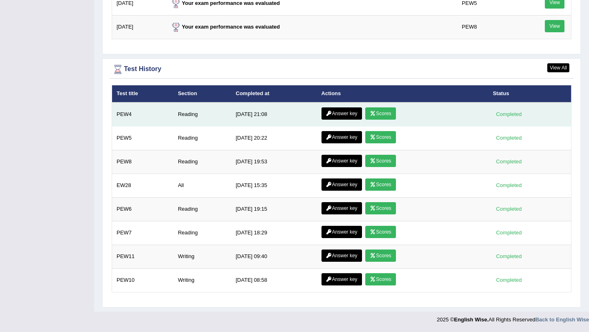
click at [350, 113] on link "Answer key" at bounding box center [341, 113] width 40 height 12
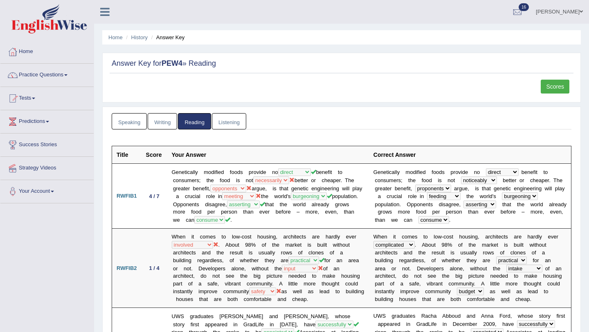
click at [557, 89] on link "Scores" at bounding box center [554, 87] width 29 height 14
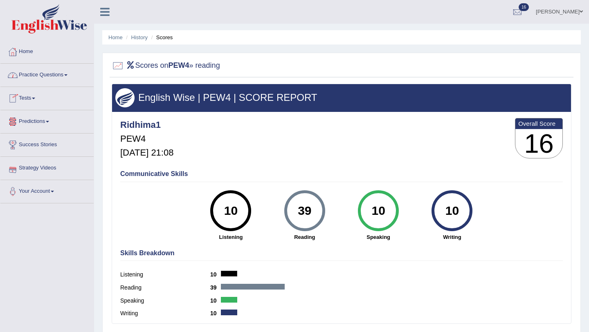
click at [32, 56] on link "Home" at bounding box center [46, 50] width 93 height 20
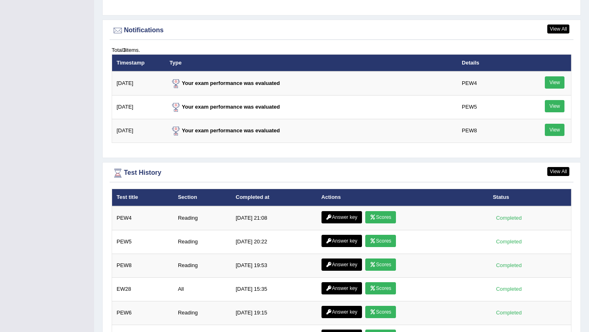
scroll to position [1084, 0]
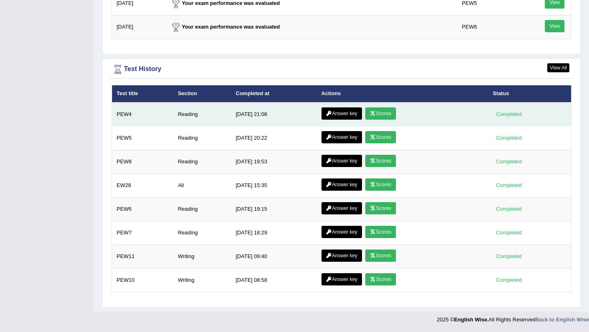
click at [336, 112] on link "Answer key" at bounding box center [341, 113] width 40 height 12
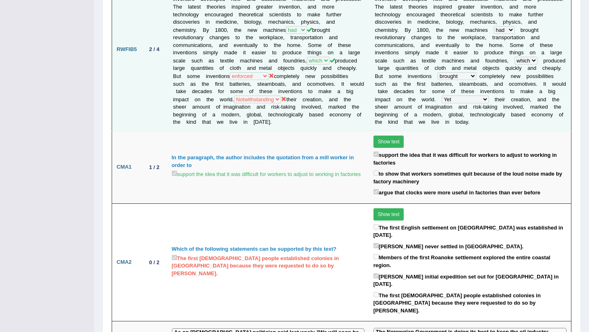
scroll to position [515, 0]
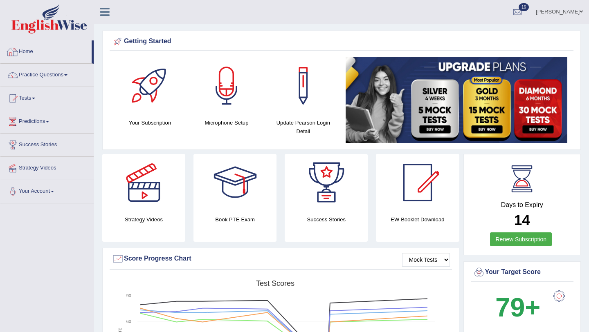
click at [32, 52] on link "Home" at bounding box center [45, 50] width 91 height 20
